Goal: Task Accomplishment & Management: Manage account settings

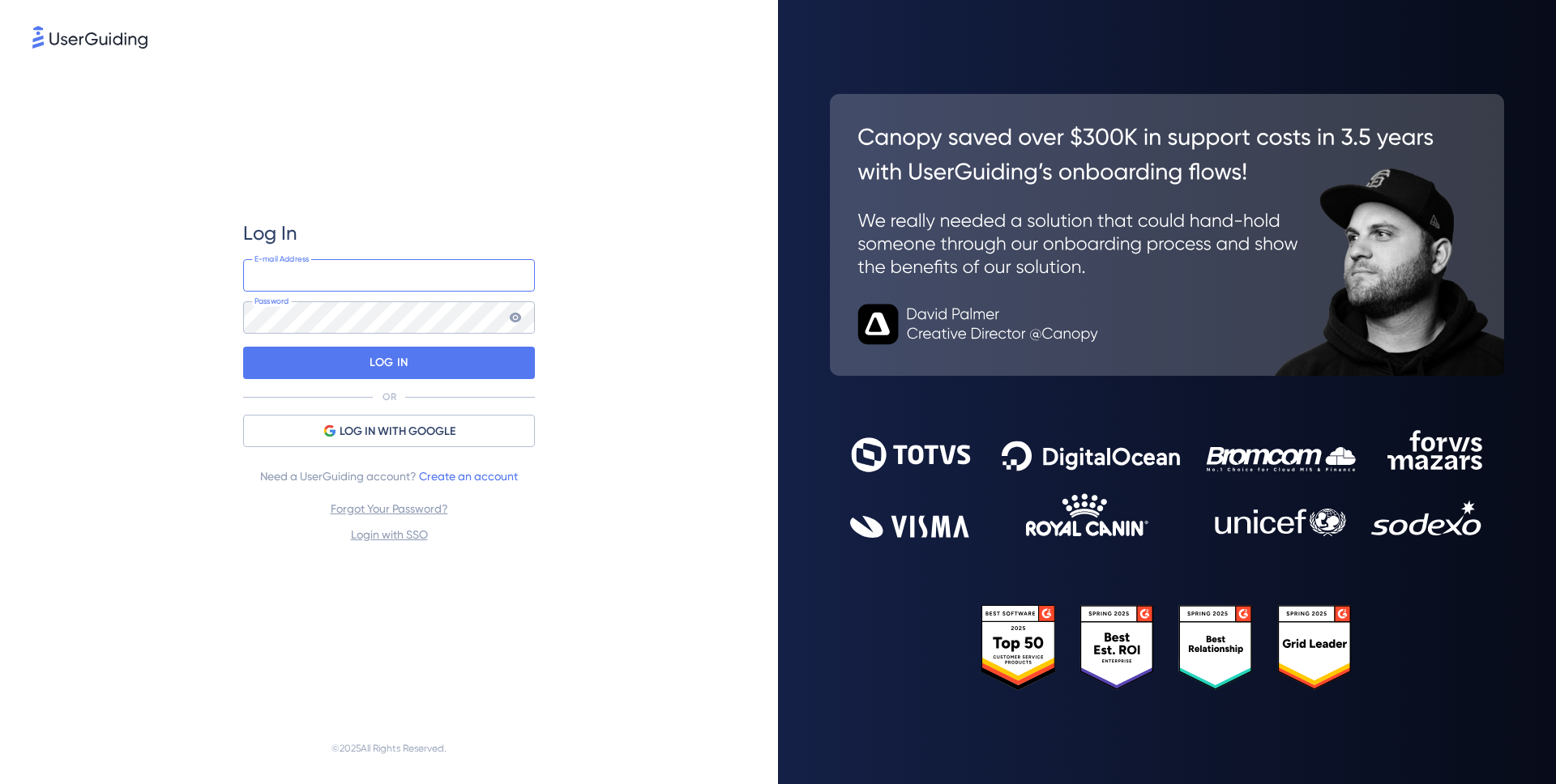
click at [308, 268] on input "email" at bounding box center [389, 276] width 291 height 32
type input "[PERSON_NAME][EMAIL_ADDRESS][PERSON_NAME][DOMAIN_NAME]"
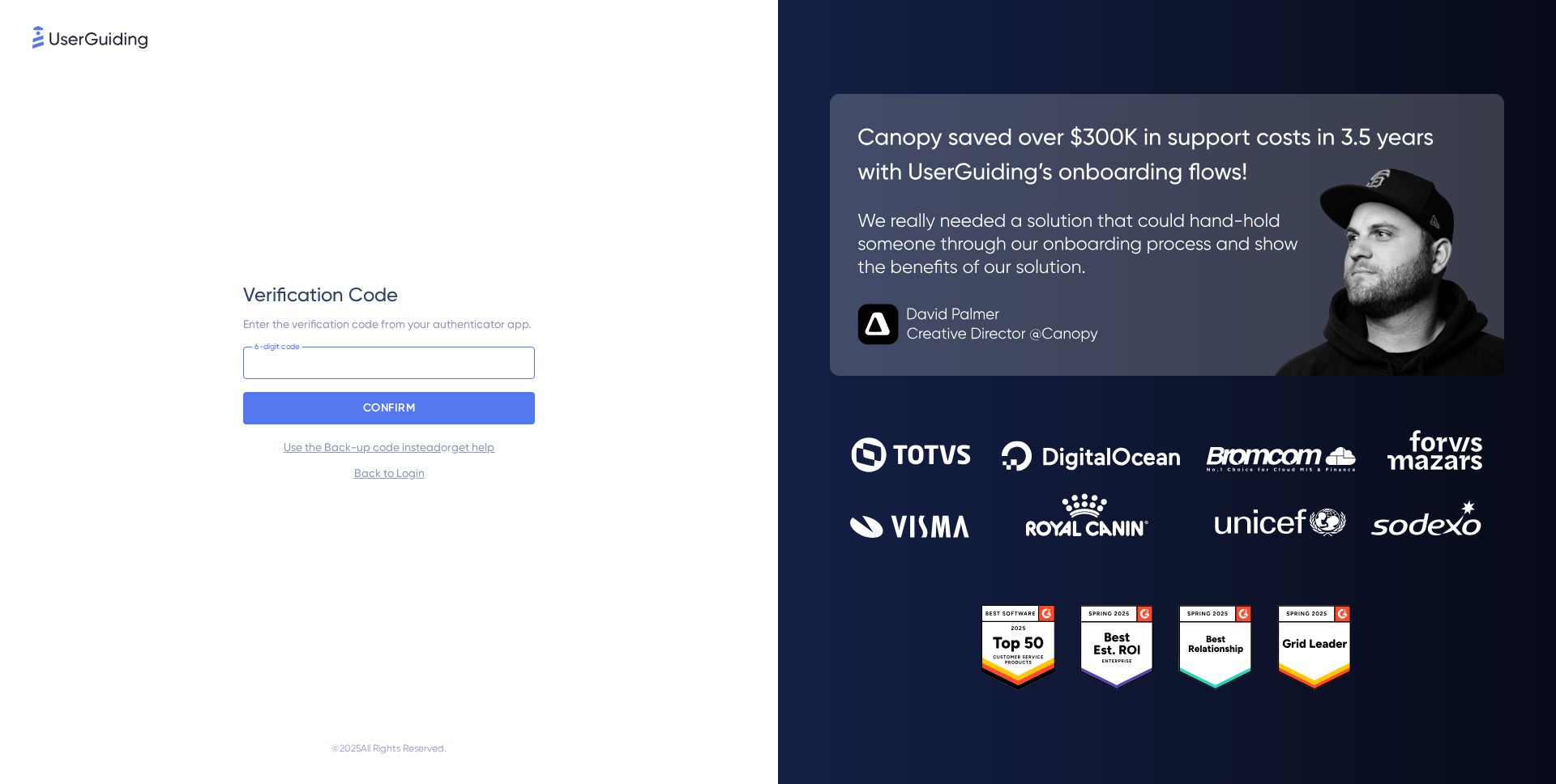
click at [363, 360] on input at bounding box center [389, 363] width 291 height 32
type input "351 191"
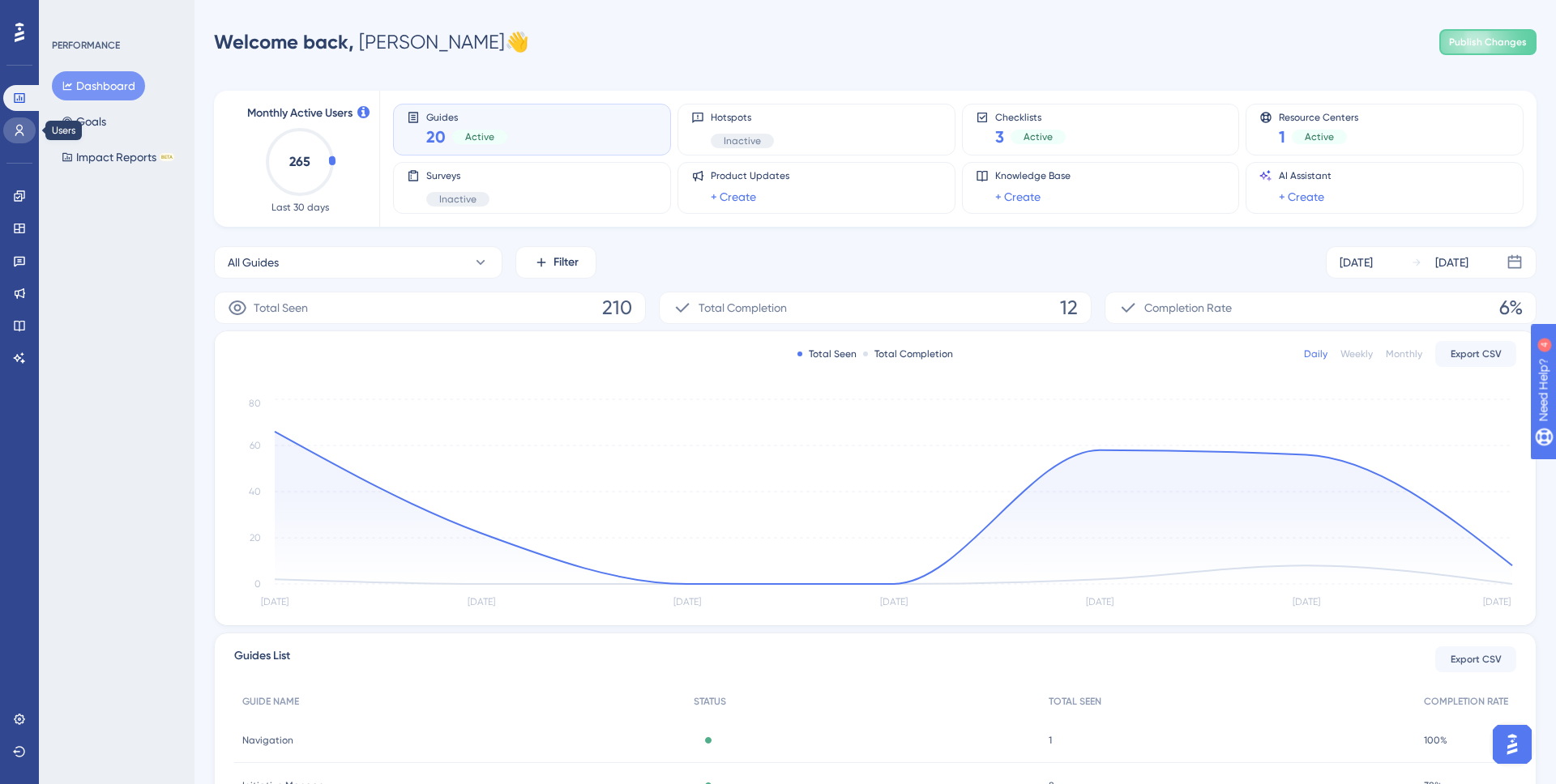
click at [21, 133] on icon at bounding box center [19, 130] width 13 height 13
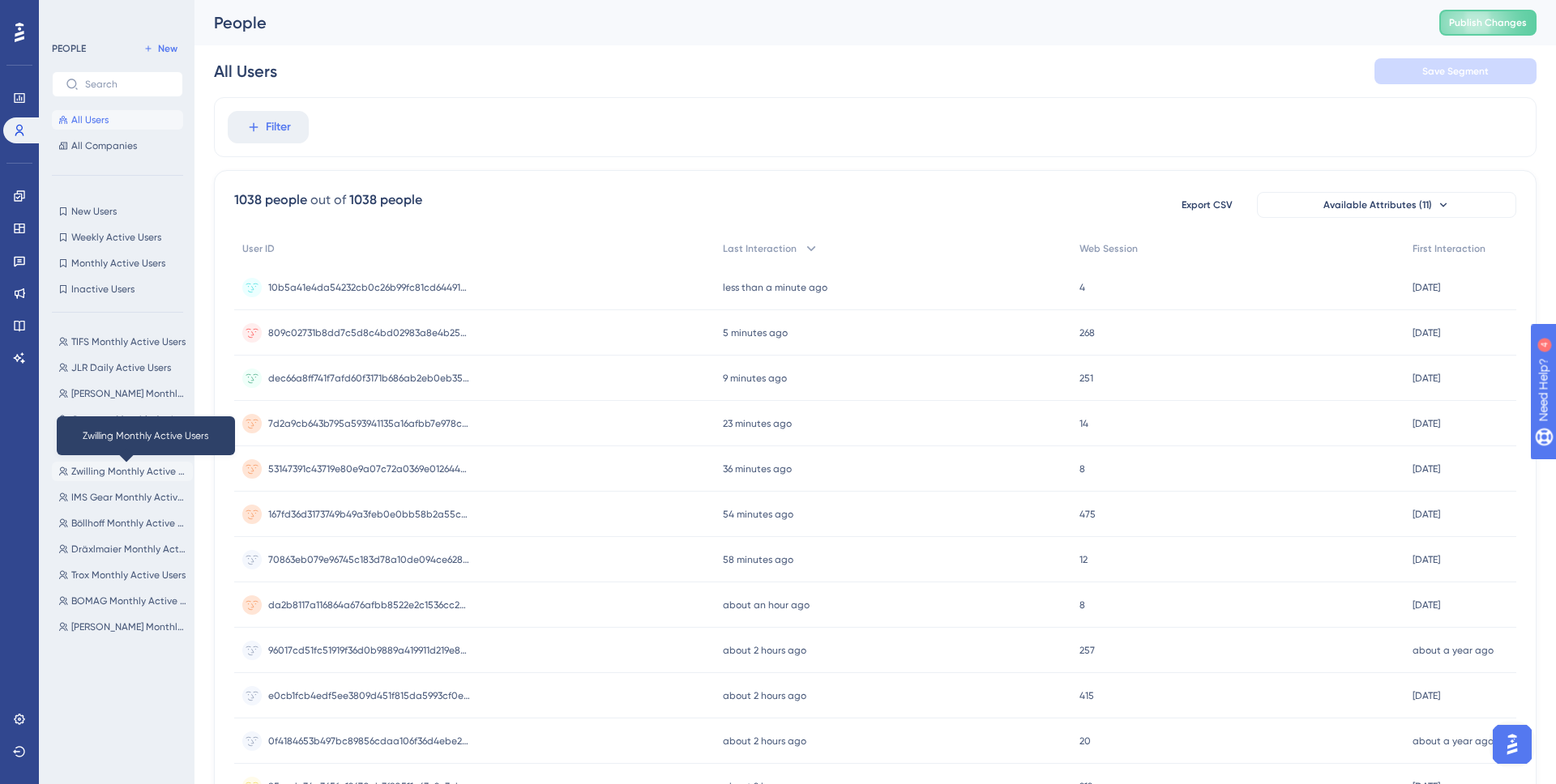
click at [118, 472] on span "Zwilling Monthly Active Users" at bounding box center [128, 471] width 115 height 13
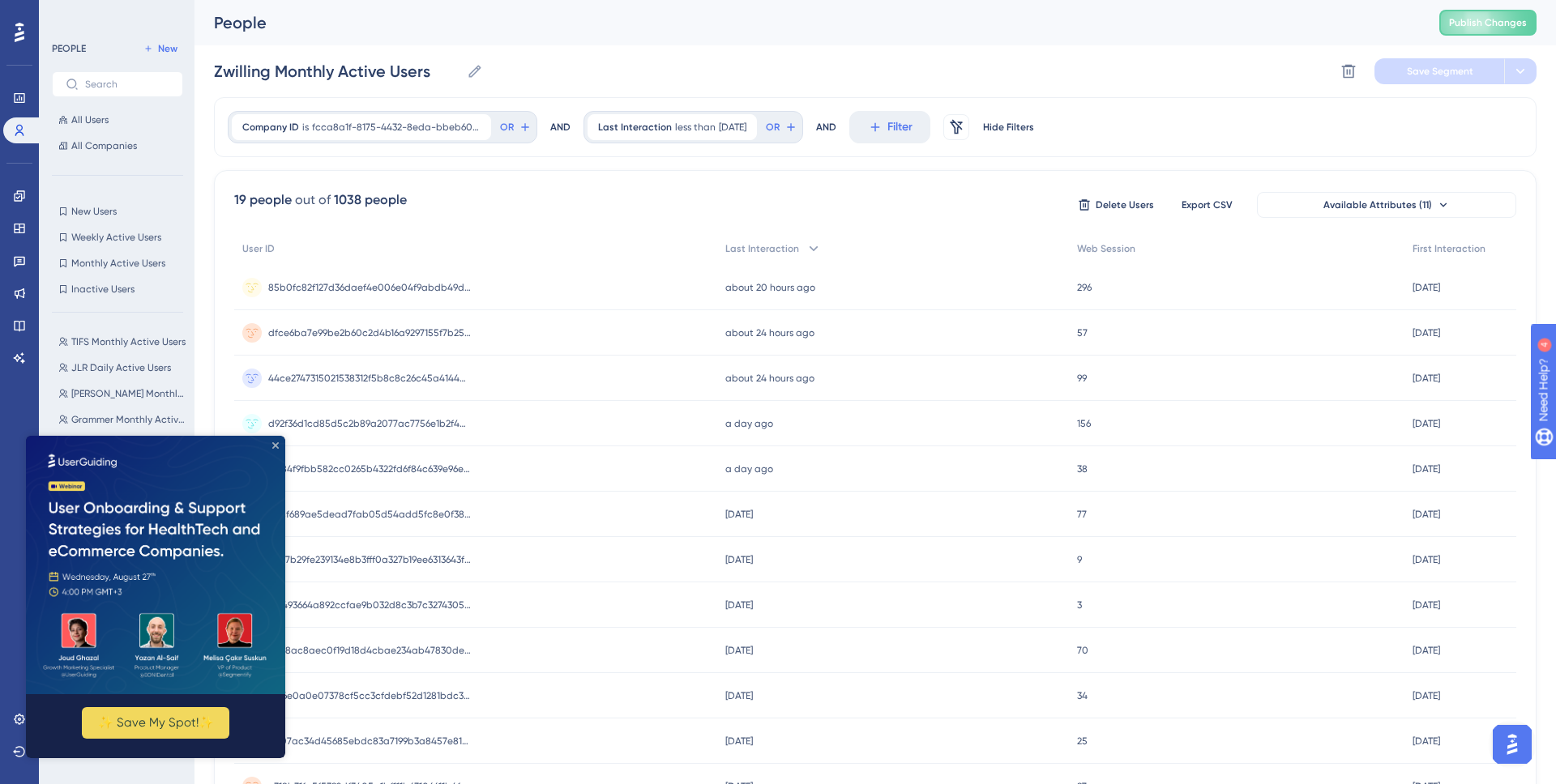
click at [276, 442] on icon "Close Preview" at bounding box center [276, 445] width 7 height 7
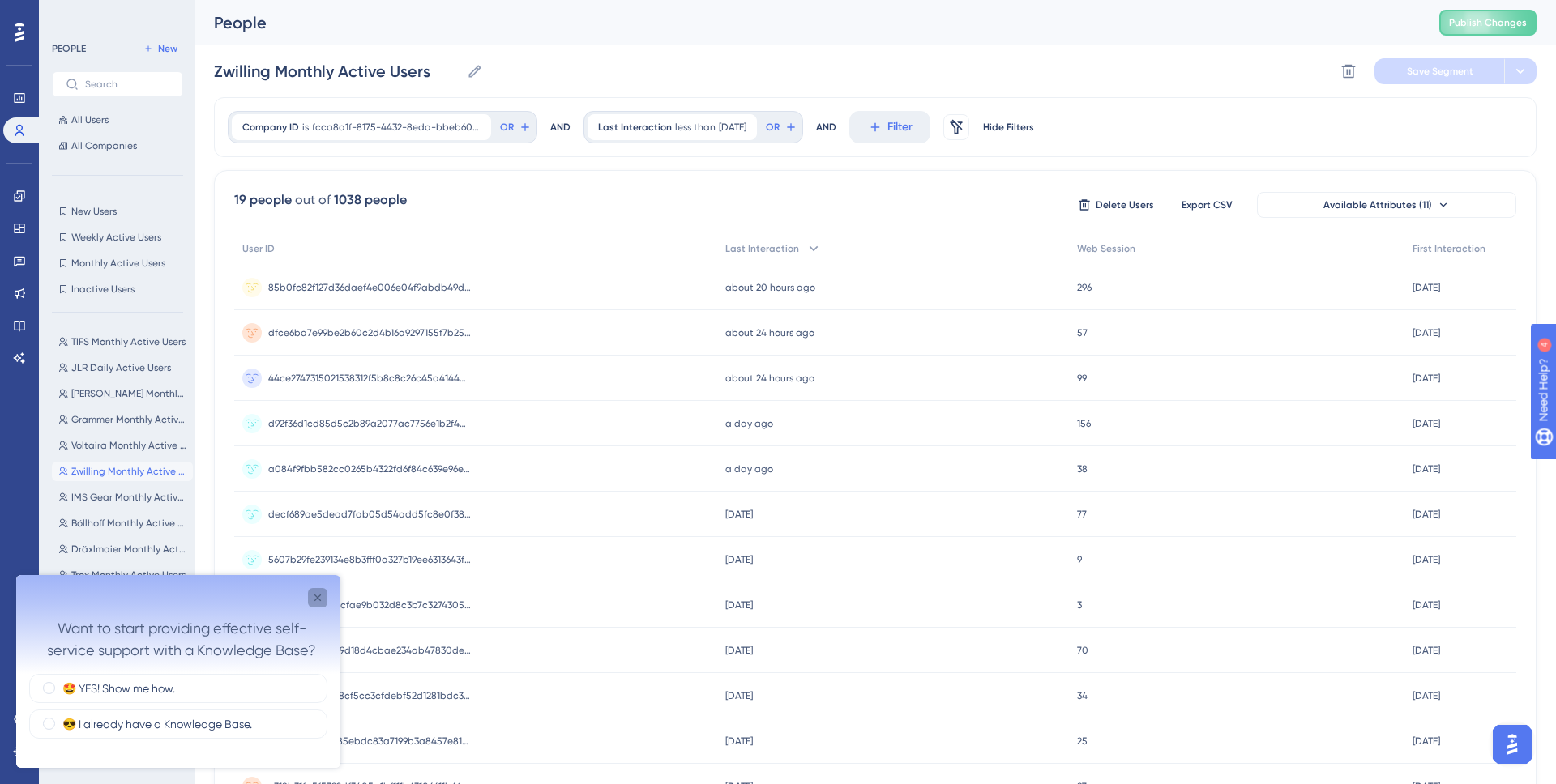
click at [318, 596] on icon "Close survey" at bounding box center [318, 598] width 7 height 7
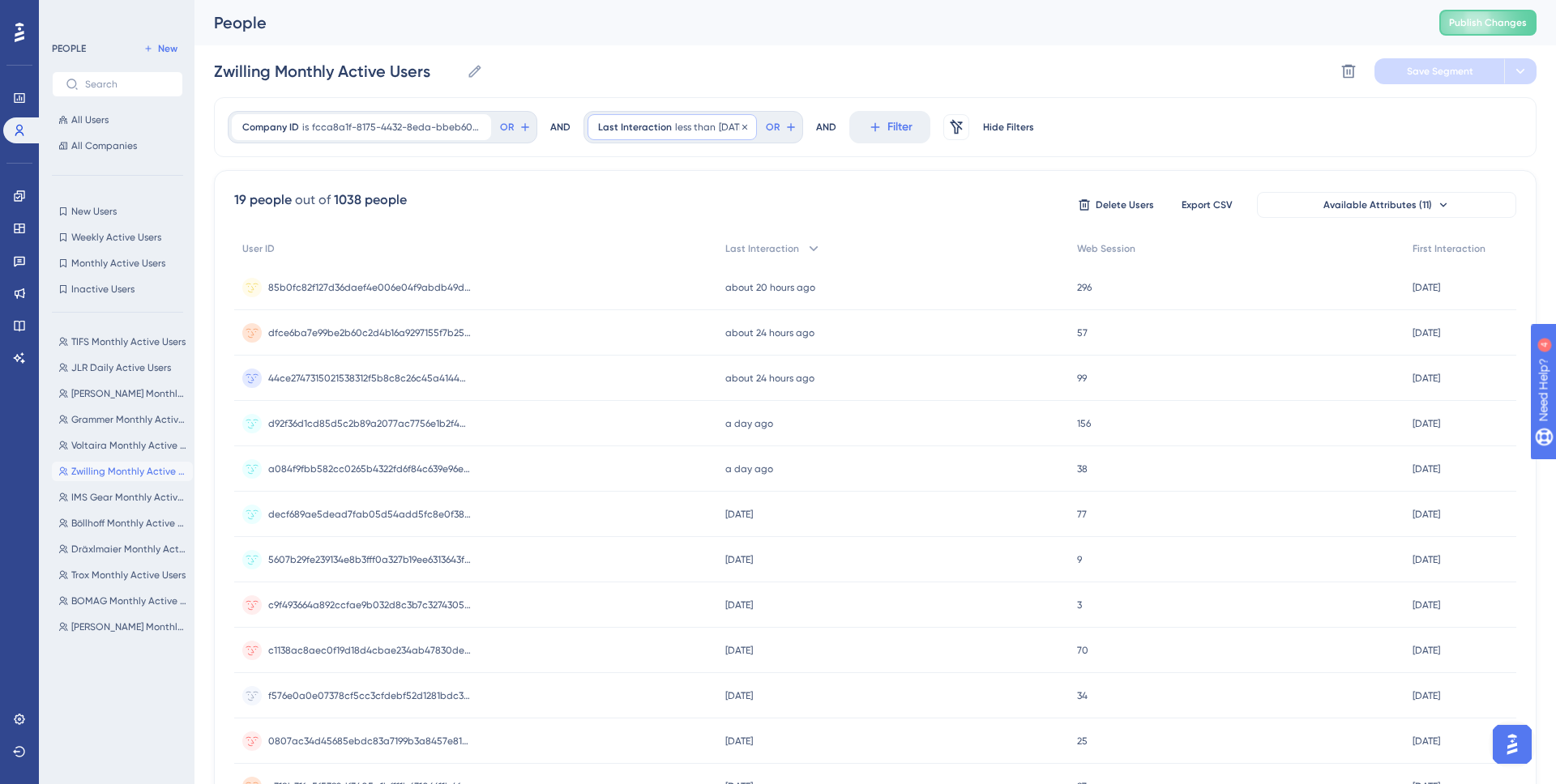
click at [697, 127] on span "less than" at bounding box center [695, 126] width 40 height 13
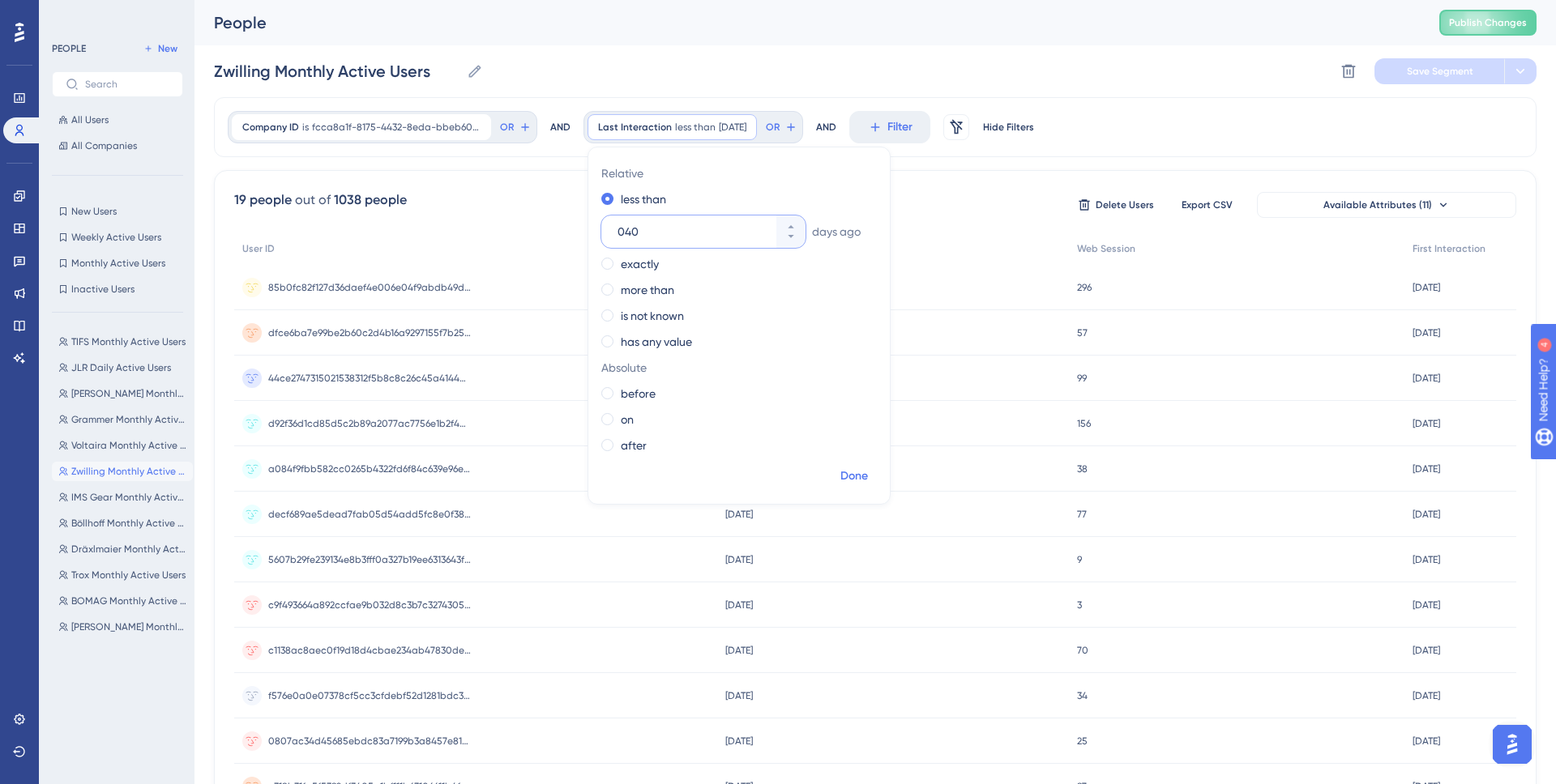
type input "040"
click at [854, 479] on span "Done" at bounding box center [854, 476] width 27 height 20
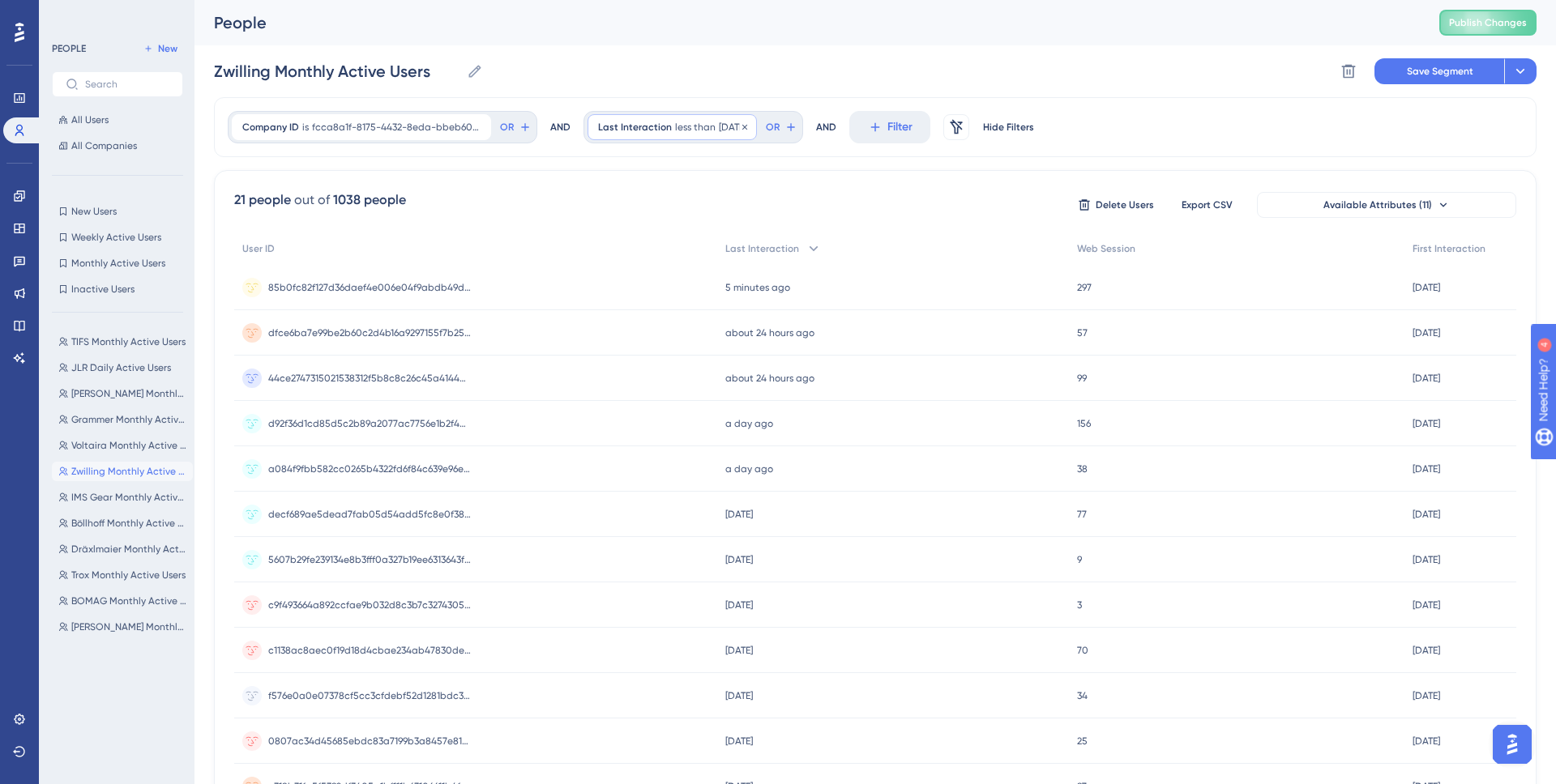
click at [690, 128] on span "less than" at bounding box center [695, 126] width 40 height 13
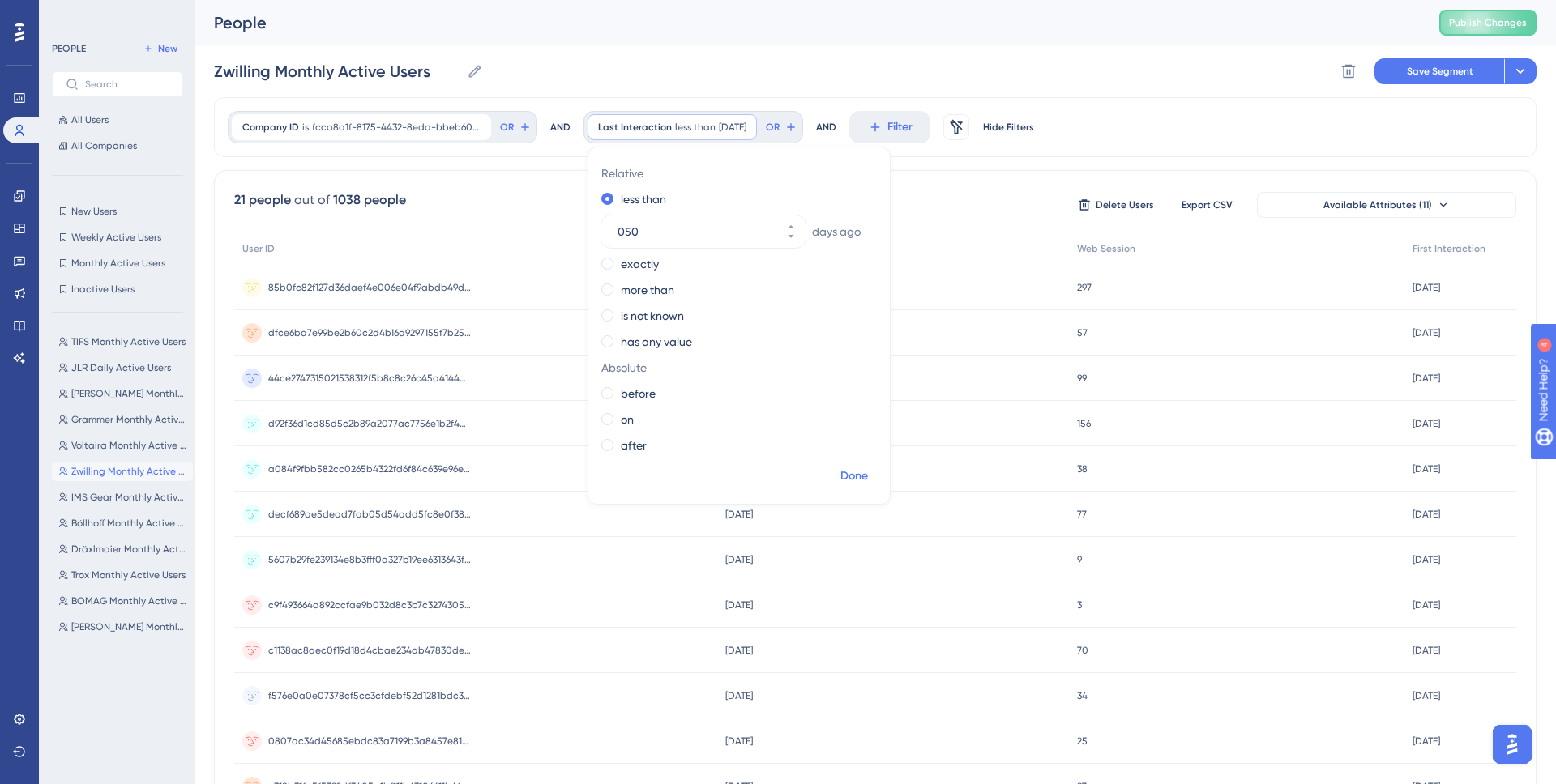
type input "050"
click at [850, 475] on span "Done" at bounding box center [854, 476] width 27 height 20
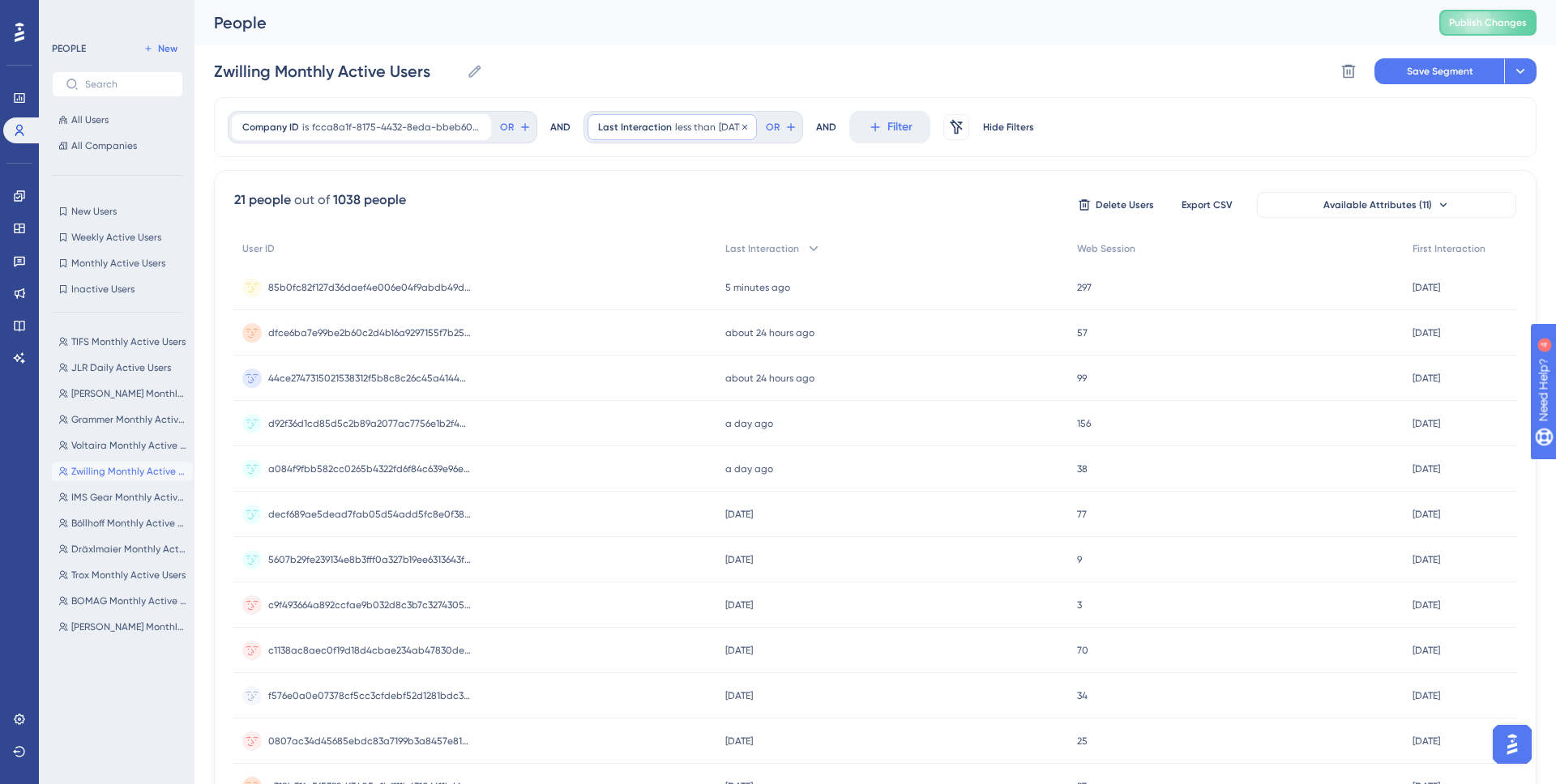
click at [650, 129] on span "Last Interaction" at bounding box center [635, 126] width 73 height 13
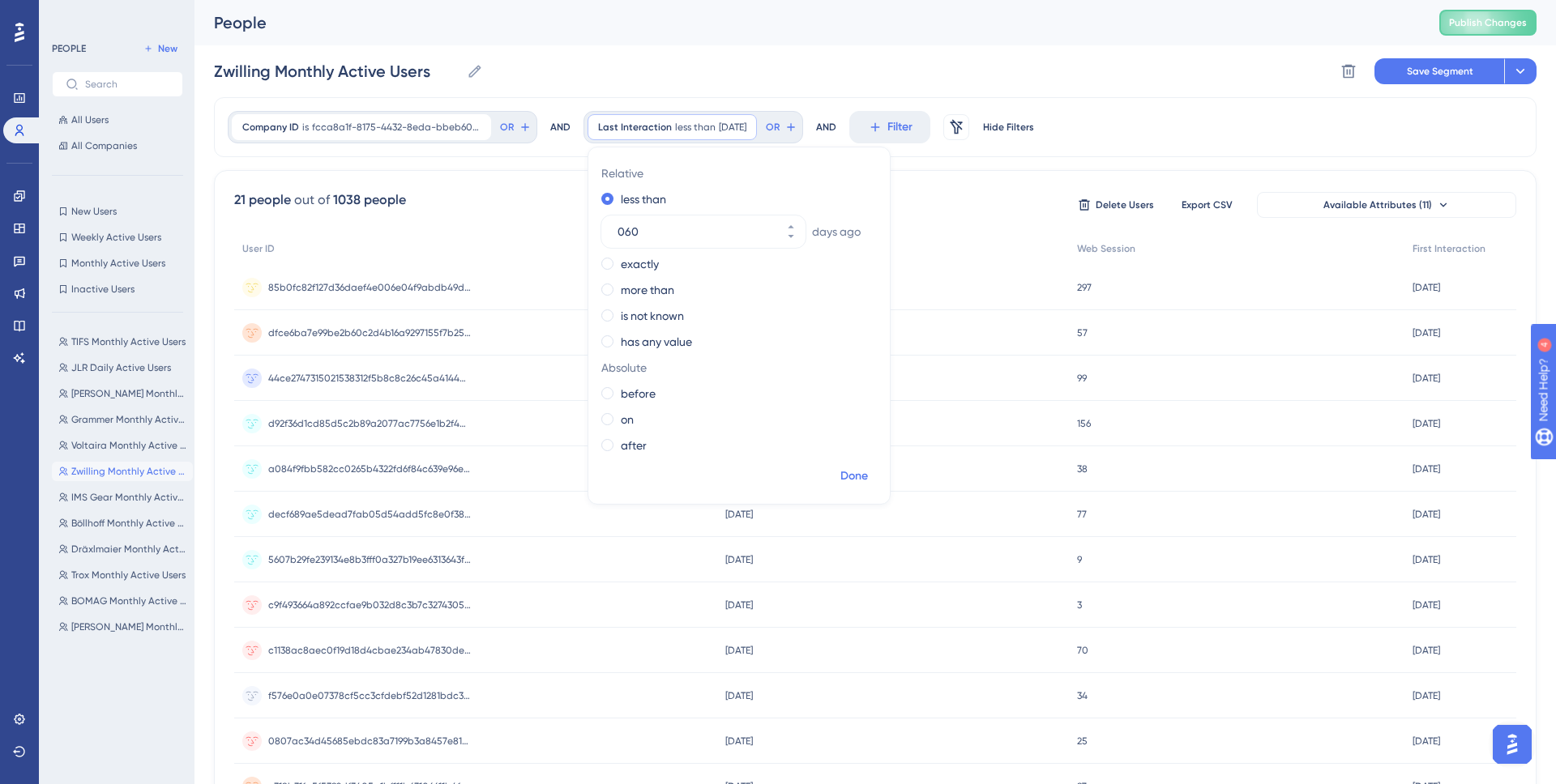
type input "060"
click at [859, 471] on span "Done" at bounding box center [854, 476] width 27 height 20
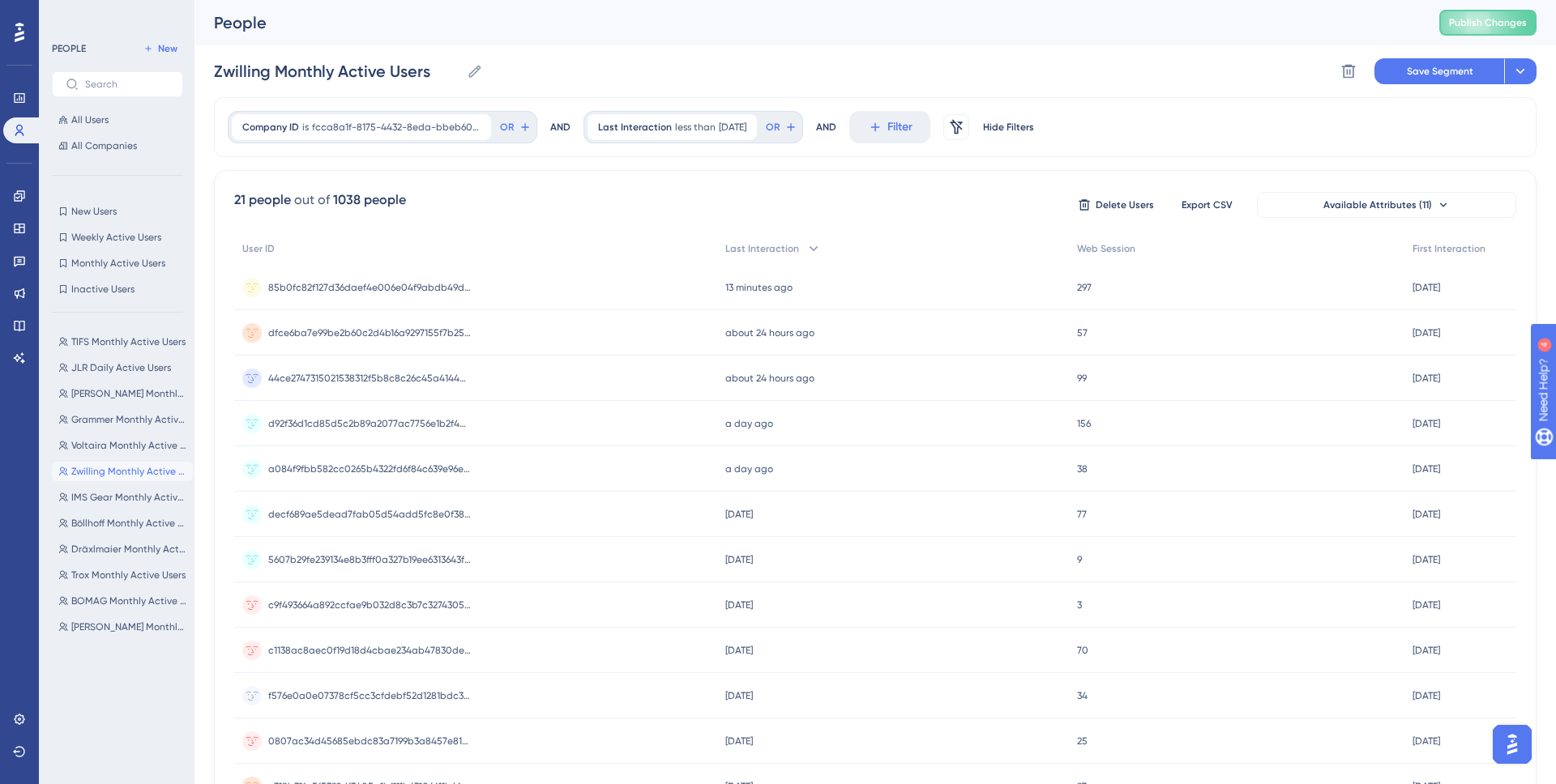
click at [613, 43] on div "People Publish Changes" at bounding box center [876, 22] width 1362 height 45
